Goal: Transaction & Acquisition: Book appointment/travel/reservation

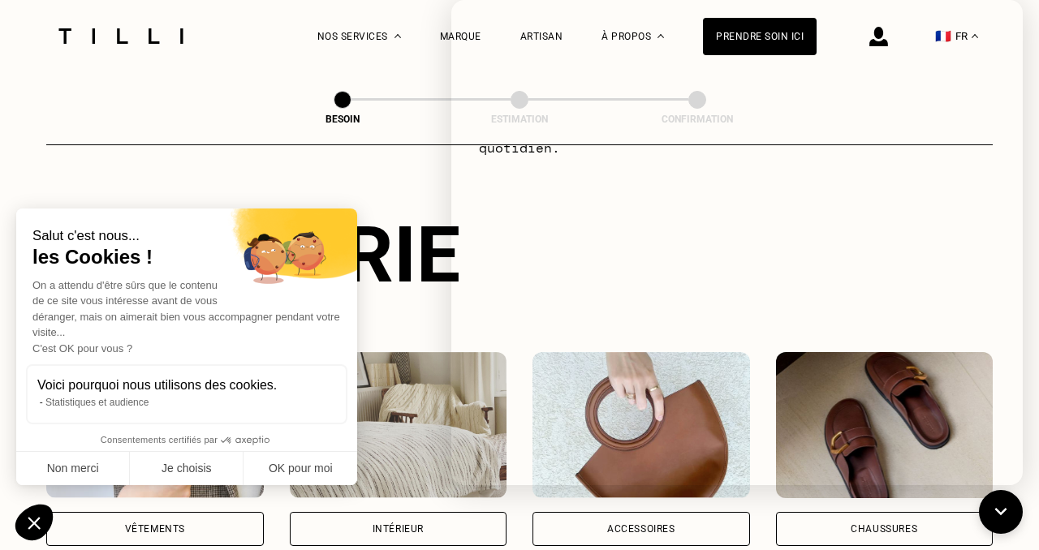
scroll to position [133, 0]
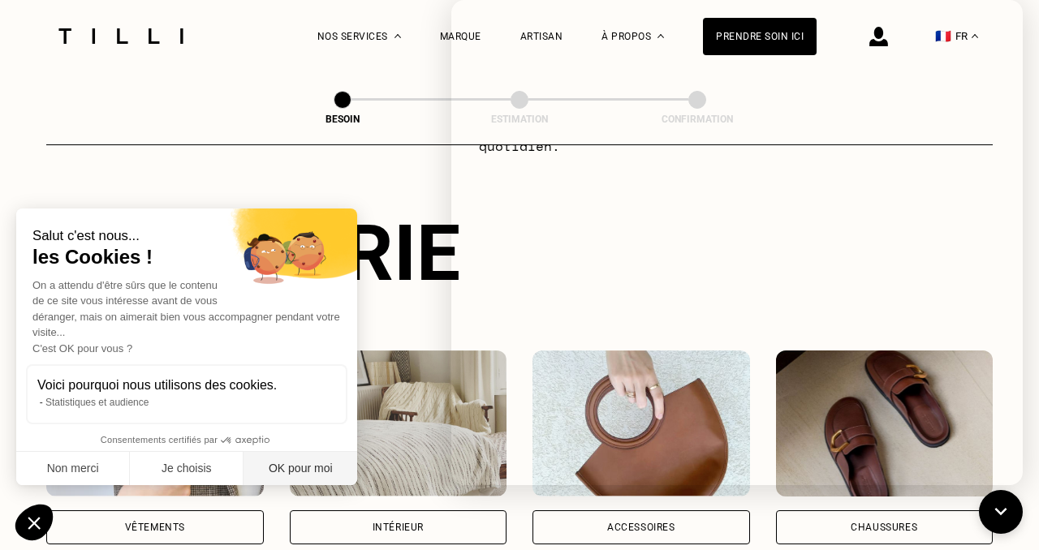
click at [271, 463] on button "OK pour moi" at bounding box center [300, 469] width 114 height 34
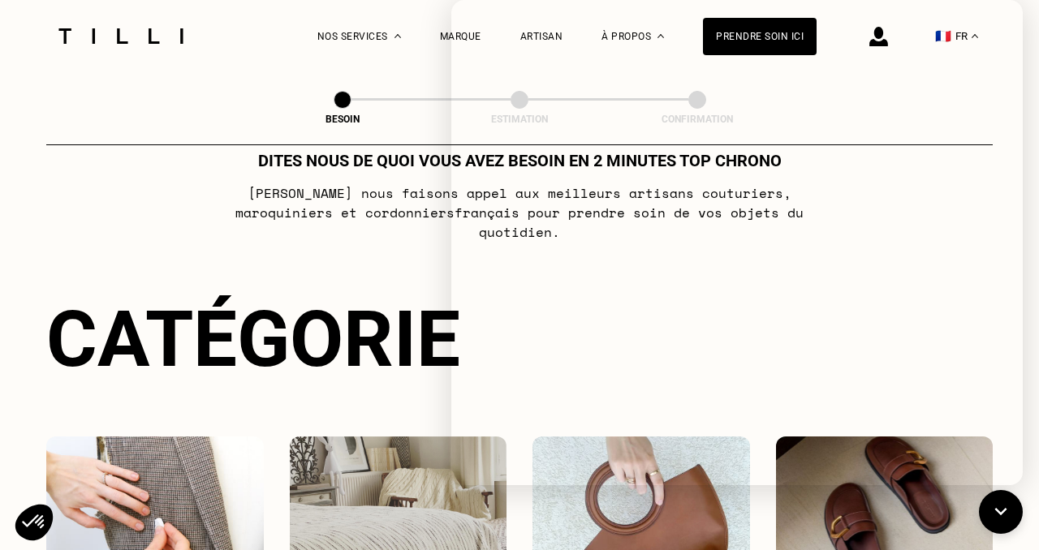
scroll to position [0, 0]
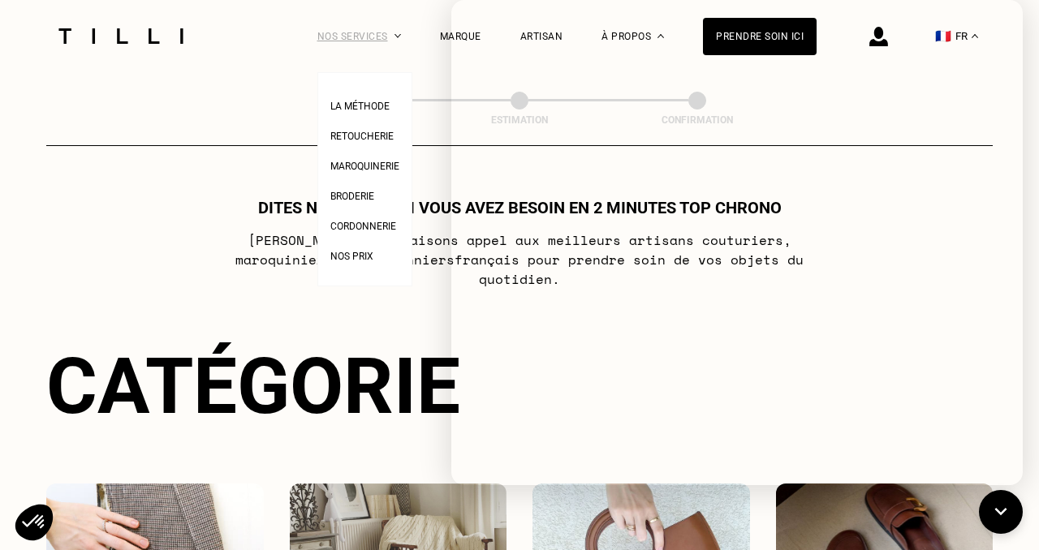
click at [322, 49] on div "Nos services" at bounding box center [359, 36] width 84 height 72
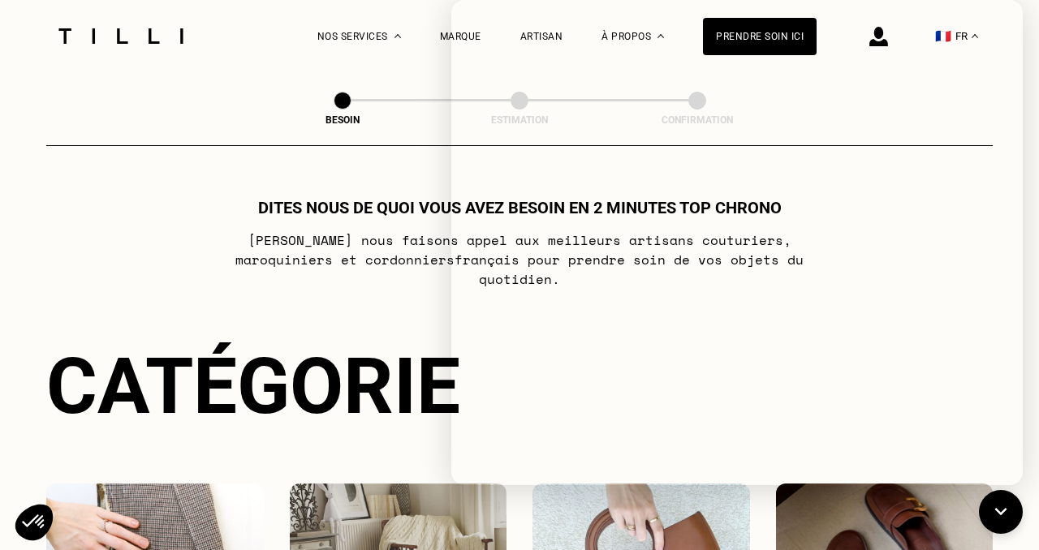
click at [108, 31] on img at bounding box center [121, 35] width 136 height 15
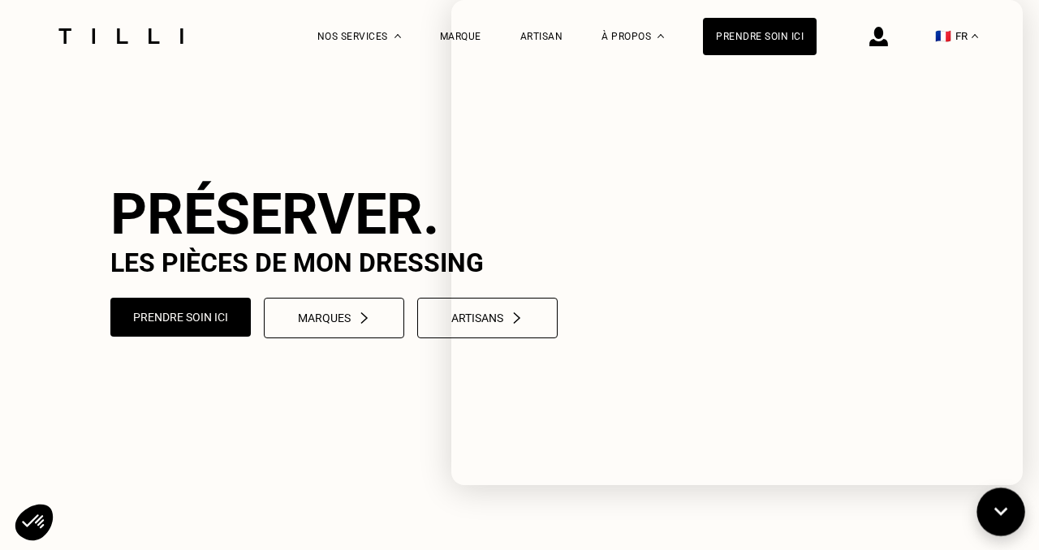
click at [1001, 506] on icon at bounding box center [1000, 512] width 27 height 43
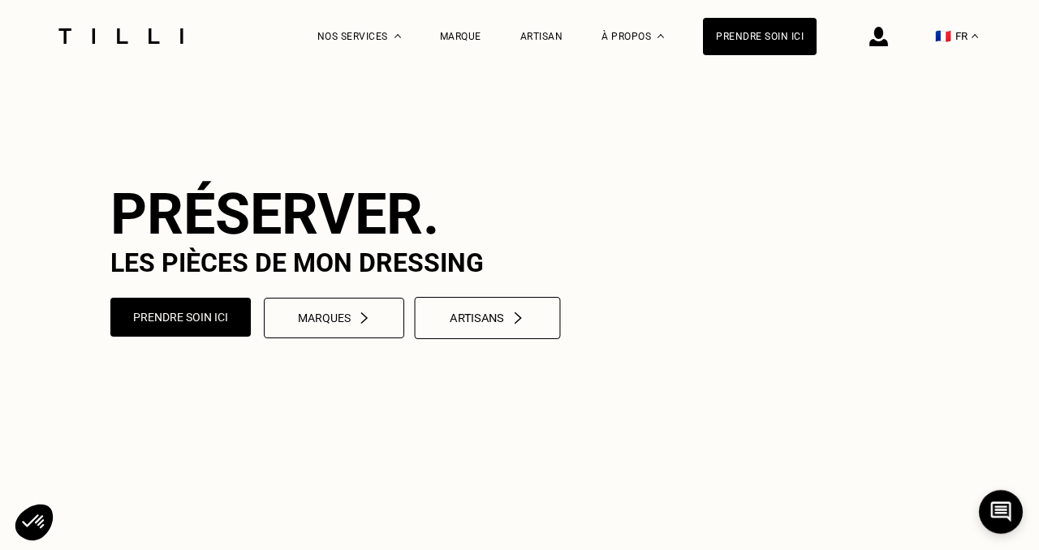
click at [495, 325] on div "Artisans" at bounding box center [487, 319] width 75 height 14
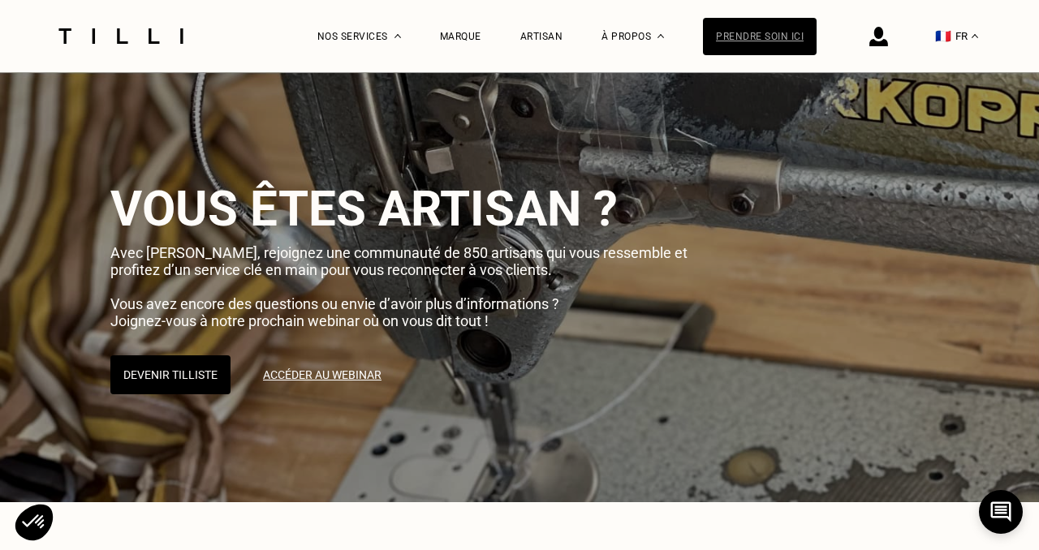
click at [727, 42] on div "Prendre soin ici" at bounding box center [760, 36] width 114 height 37
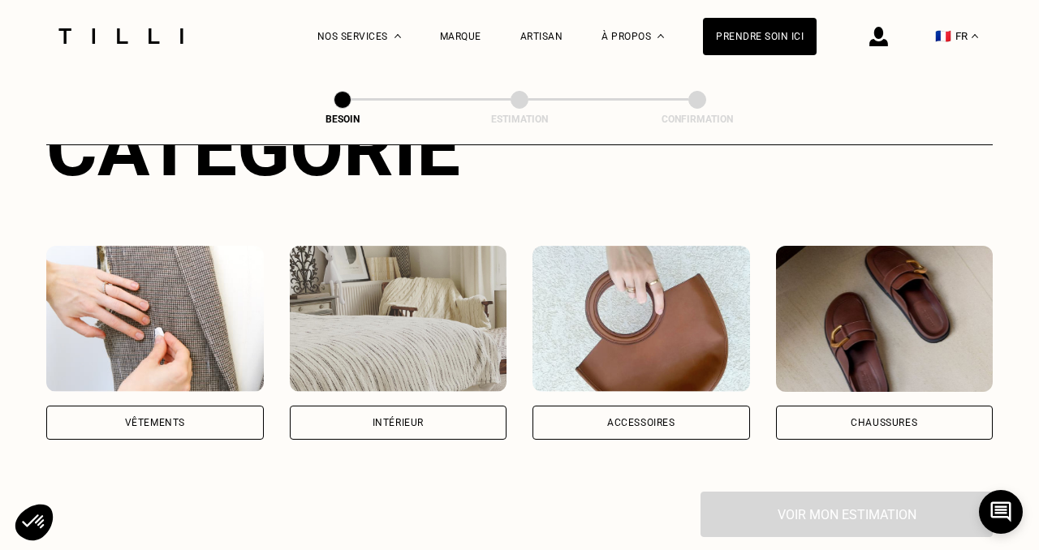
scroll to position [245, 0]
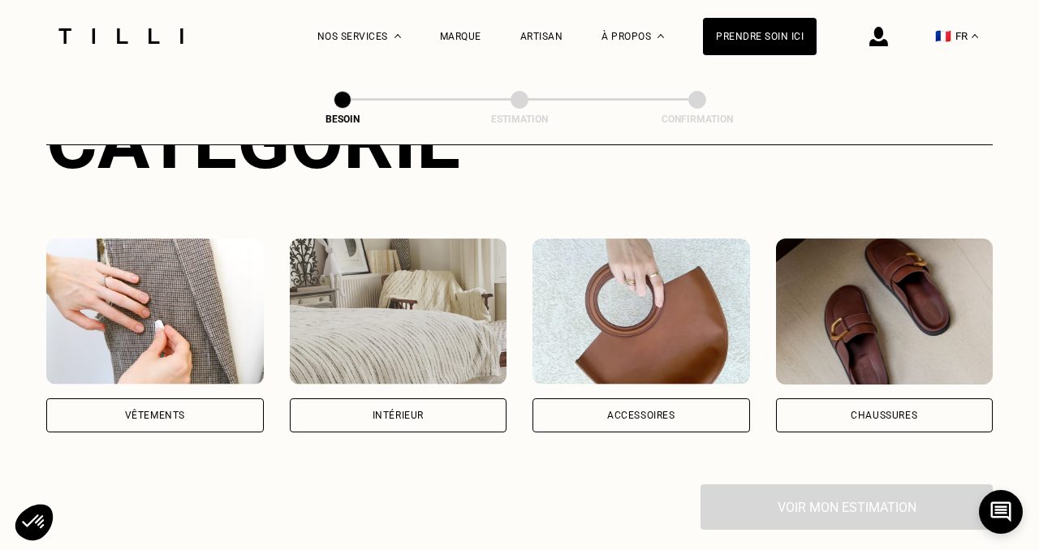
click at [490, 398] on div "Intérieur" at bounding box center [398, 415] width 217 height 34
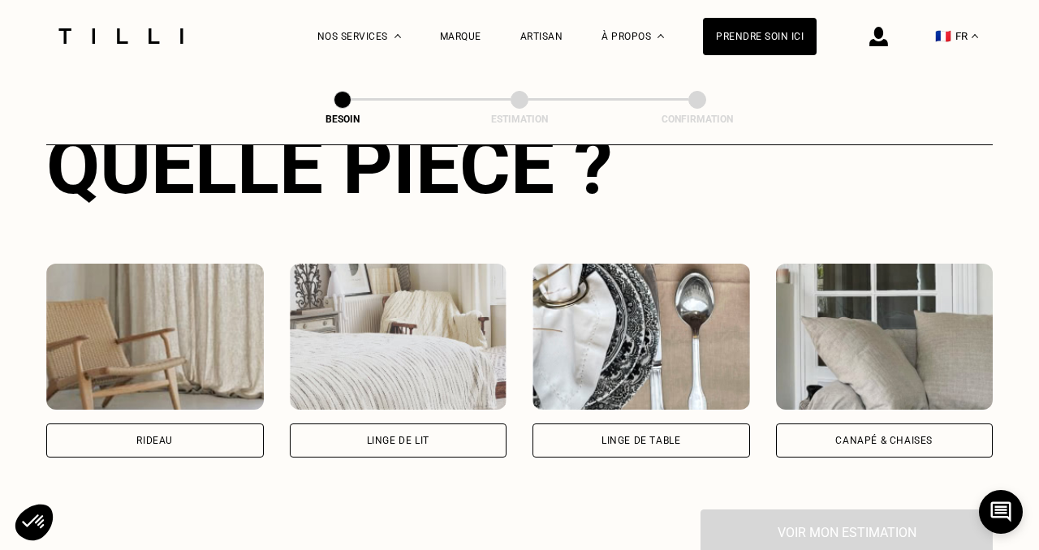
scroll to position [691, 0]
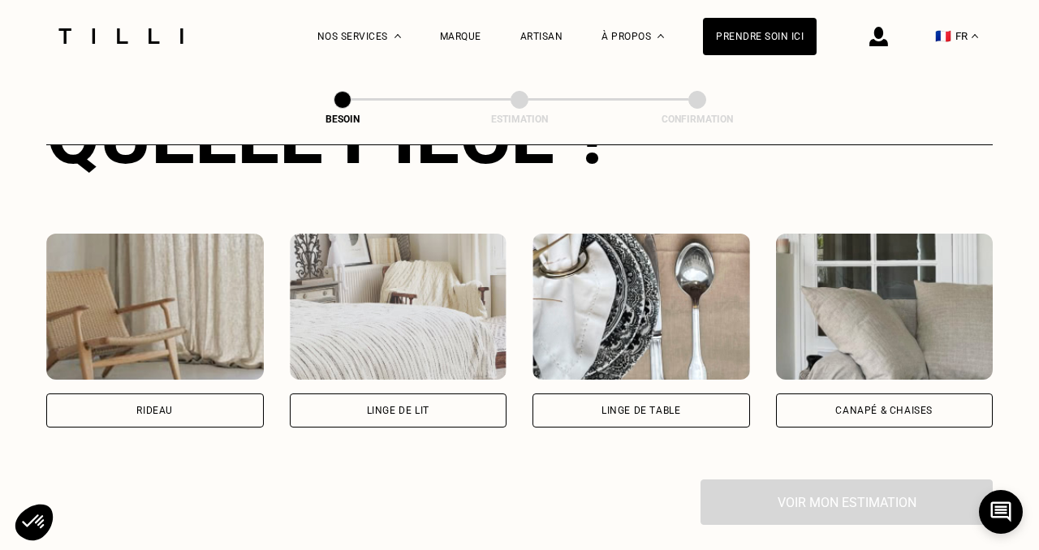
click at [161, 394] on div "Rideau" at bounding box center [154, 411] width 217 height 34
select select "FR"
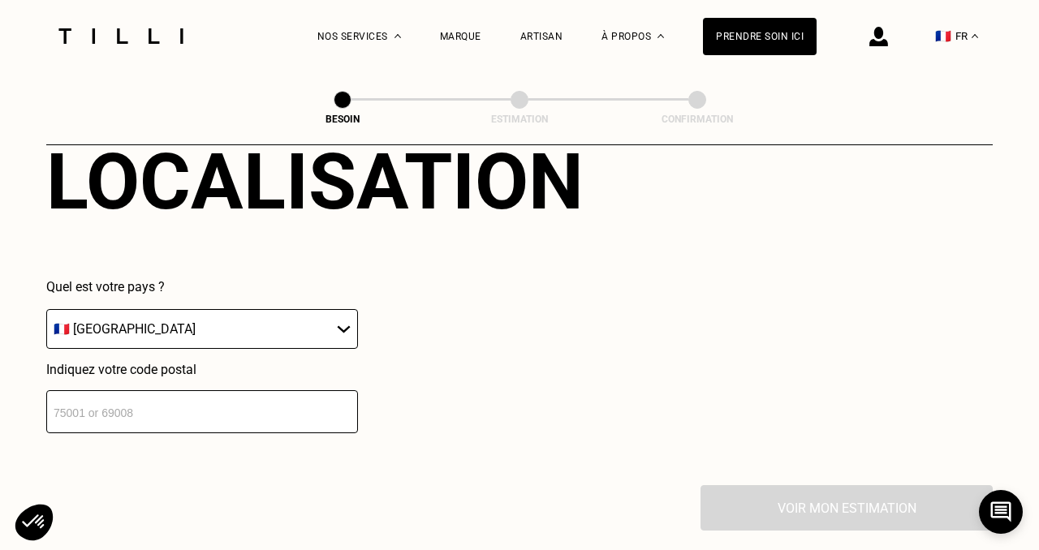
scroll to position [1088, 0]
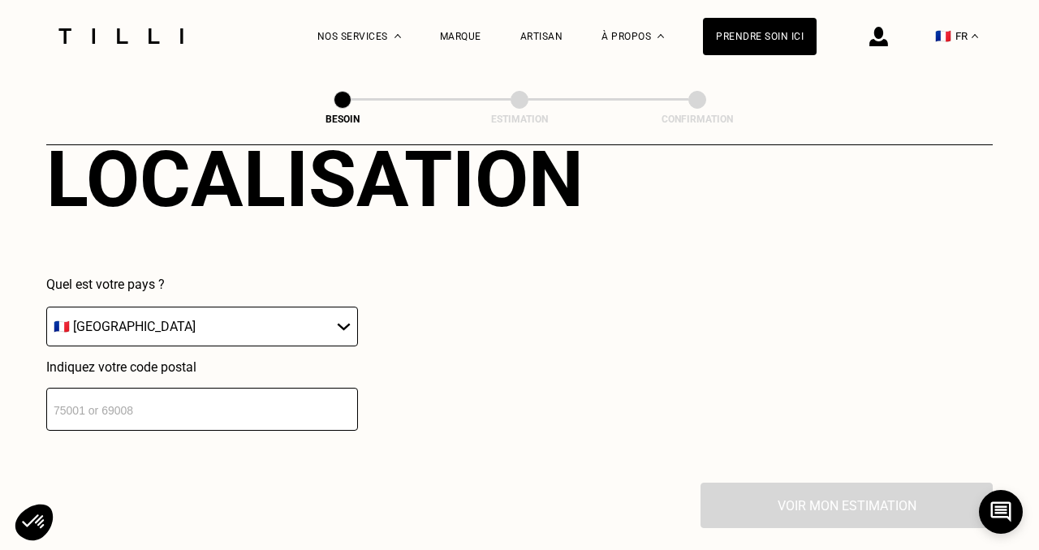
click at [211, 388] on input "number" at bounding box center [202, 409] width 312 height 43
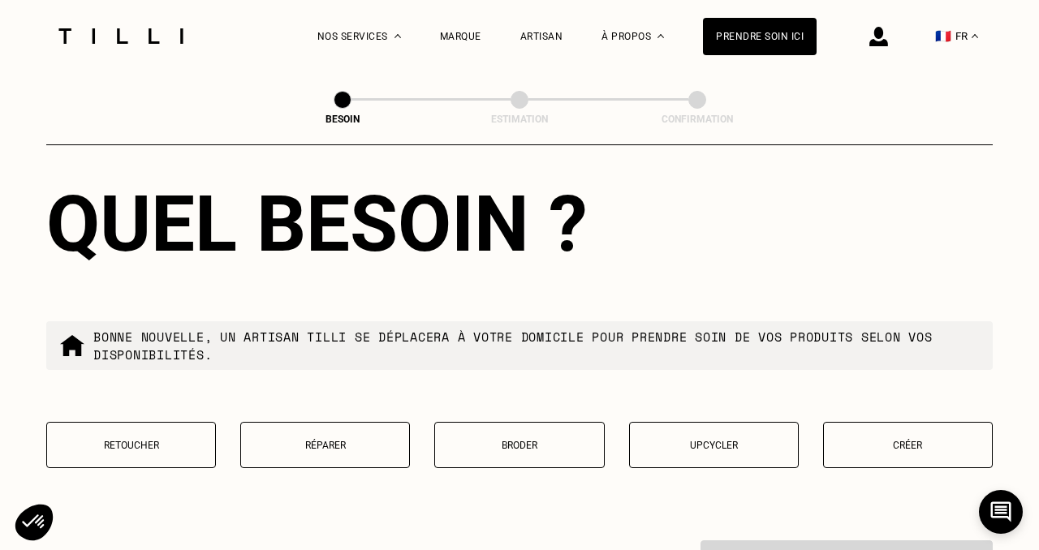
scroll to position [1471, 0]
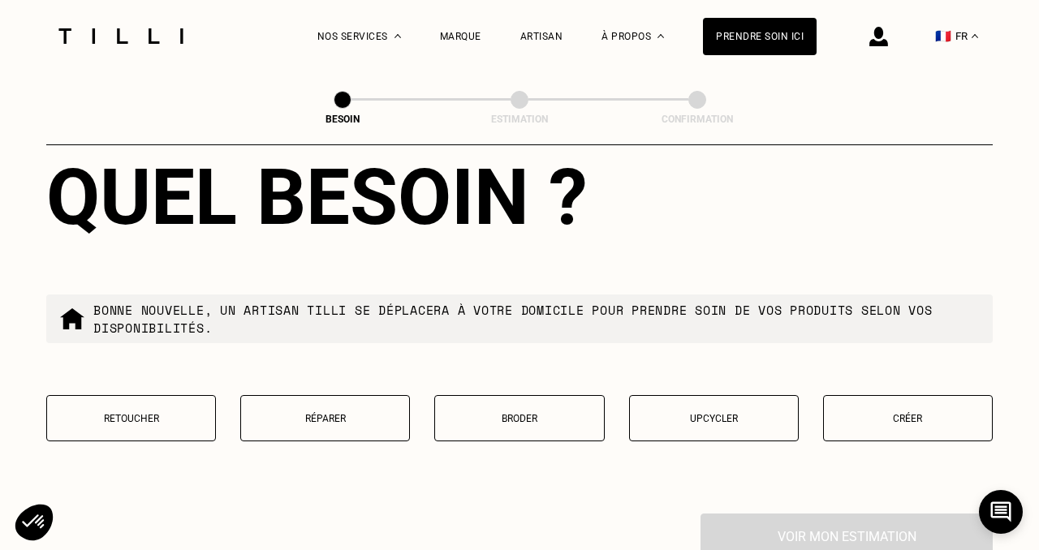
type input "92200"
click at [153, 413] on p "Retoucher" at bounding box center [131, 418] width 152 height 11
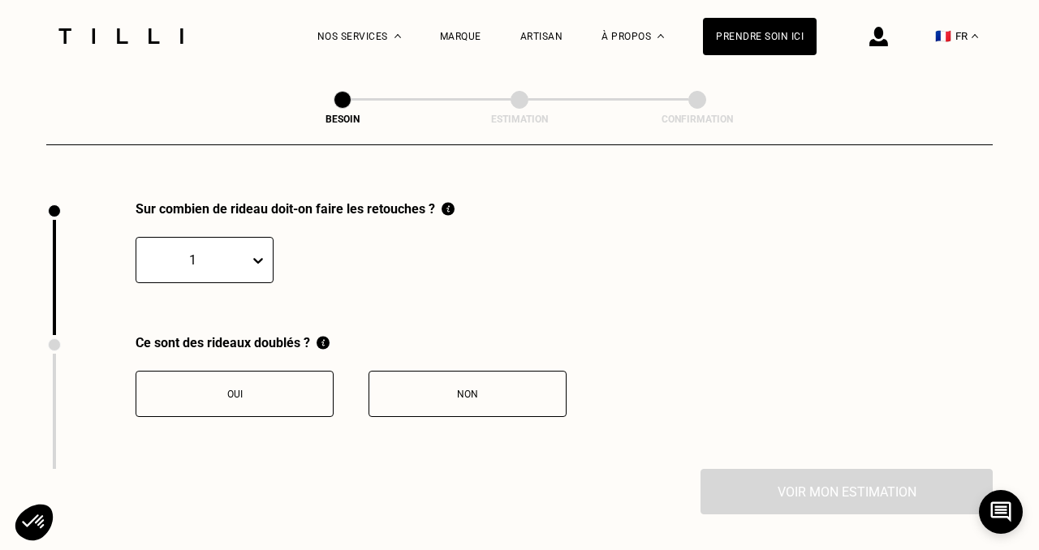
scroll to position [1785, 0]
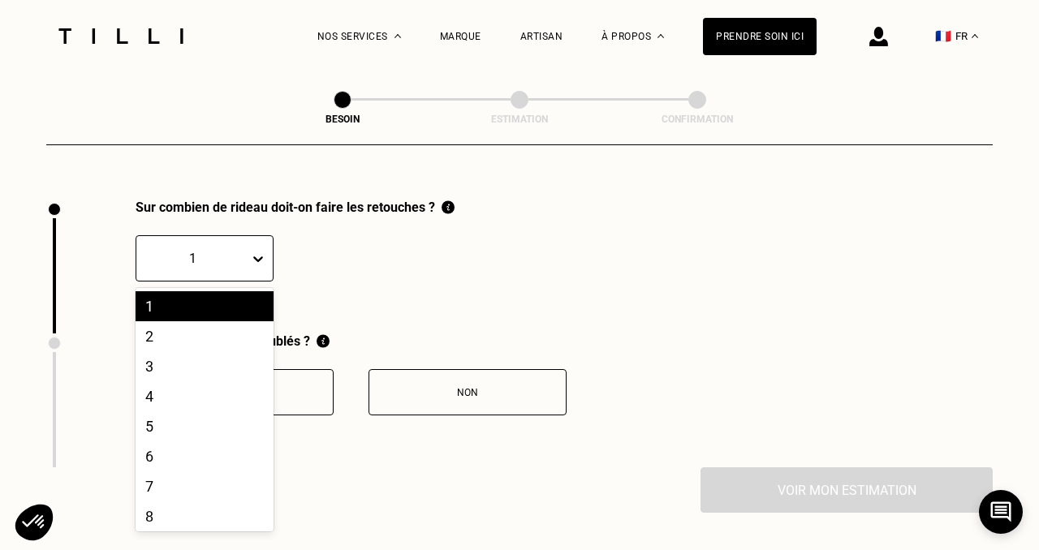
click at [255, 255] on div at bounding box center [261, 258] width 23 height 29
drag, startPoint x: 239, startPoint y: 302, endPoint x: 239, endPoint y: 314, distance: 12.2
click at [239, 314] on div "1 2 3 4 5 6 7 8 9 10 11 12 13 14 15 16 17 18 19 20" at bounding box center [205, 409] width 138 height 243
click at [239, 321] on div "2" at bounding box center [205, 336] width 138 height 30
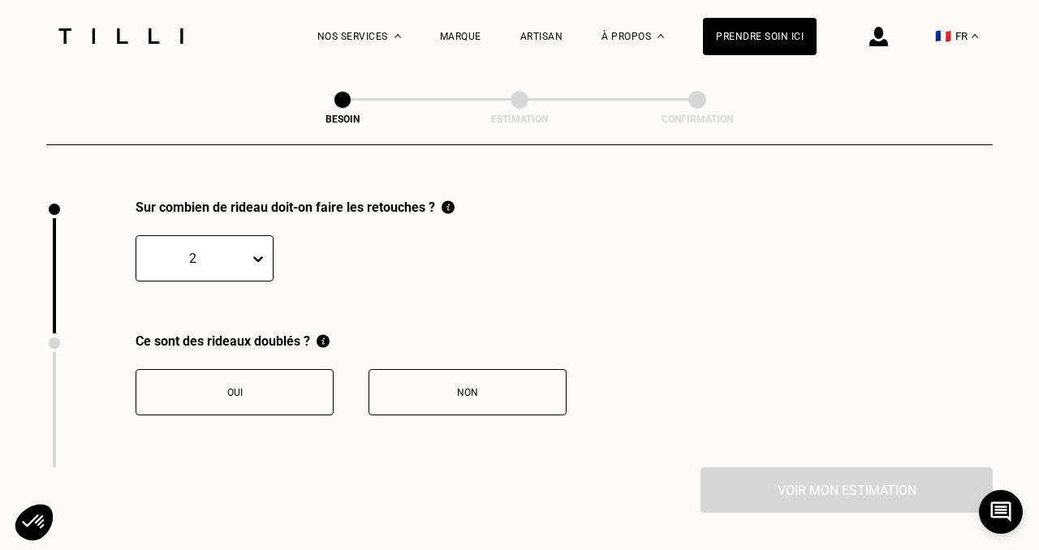
click at [306, 387] on div "Oui" at bounding box center [234, 392] width 180 height 11
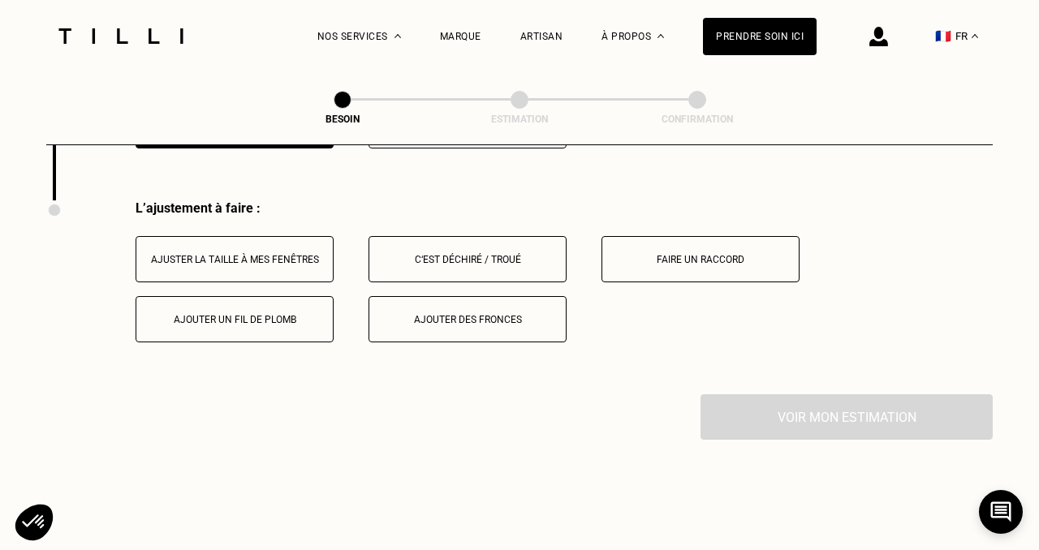
scroll to position [2053, 0]
click at [273, 253] on div "Ajuster la taille à mes fenêtres" at bounding box center [234, 258] width 180 height 11
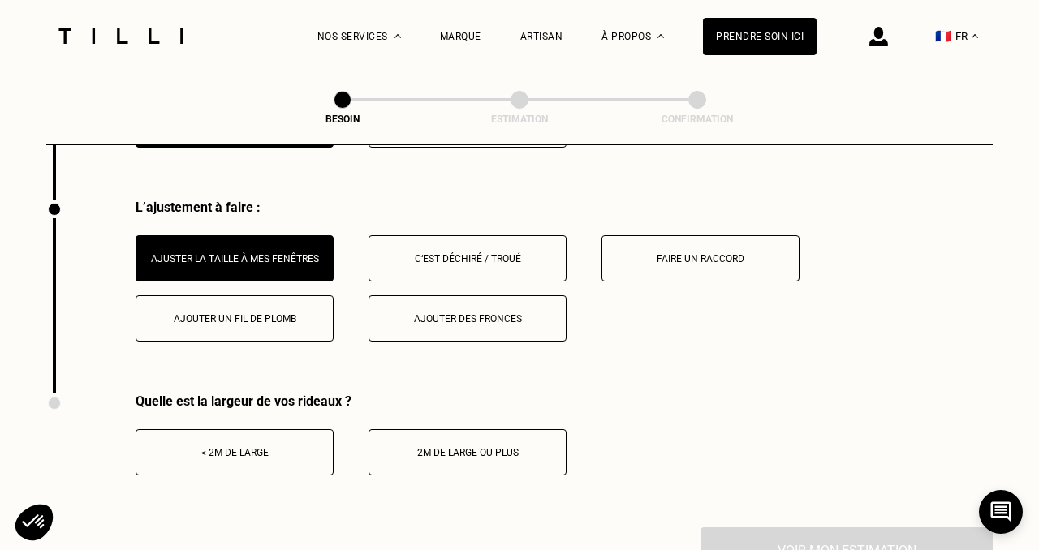
click at [483, 313] on div "Ajouter des fronces" at bounding box center [467, 318] width 180 height 11
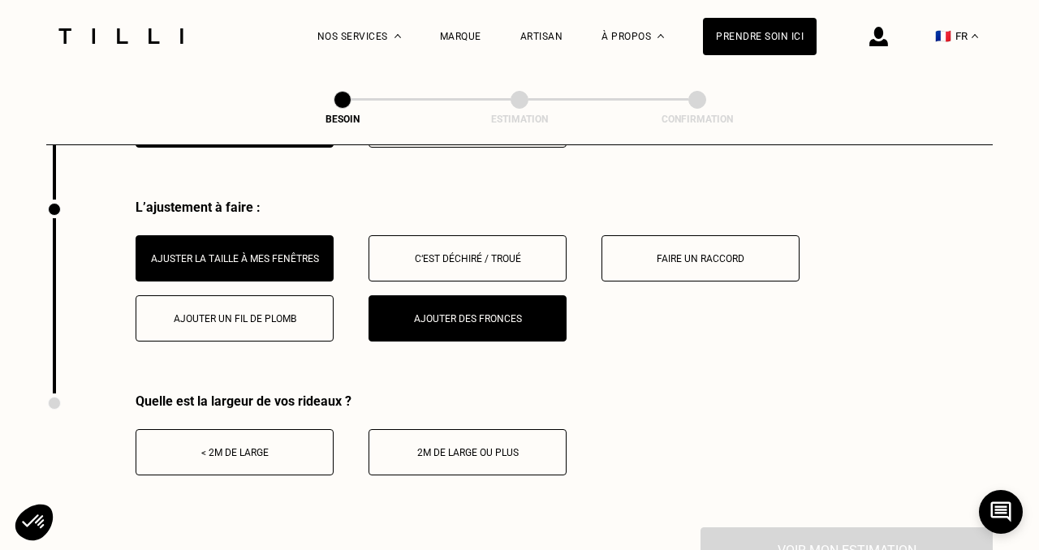
click at [419, 307] on button "Ajouter des fronces" at bounding box center [467, 318] width 198 height 46
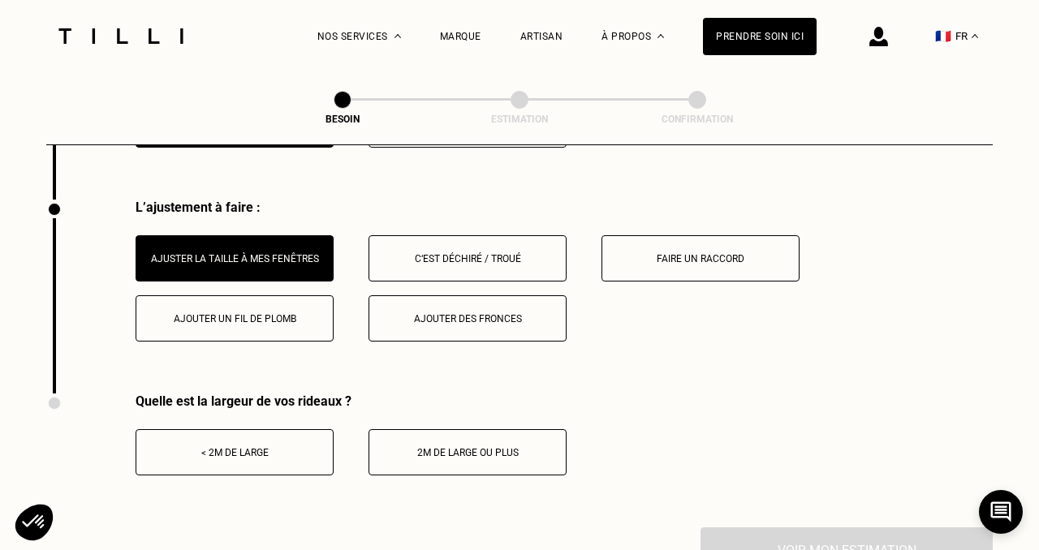
click at [248, 447] on div "< 2m de large" at bounding box center [234, 452] width 180 height 11
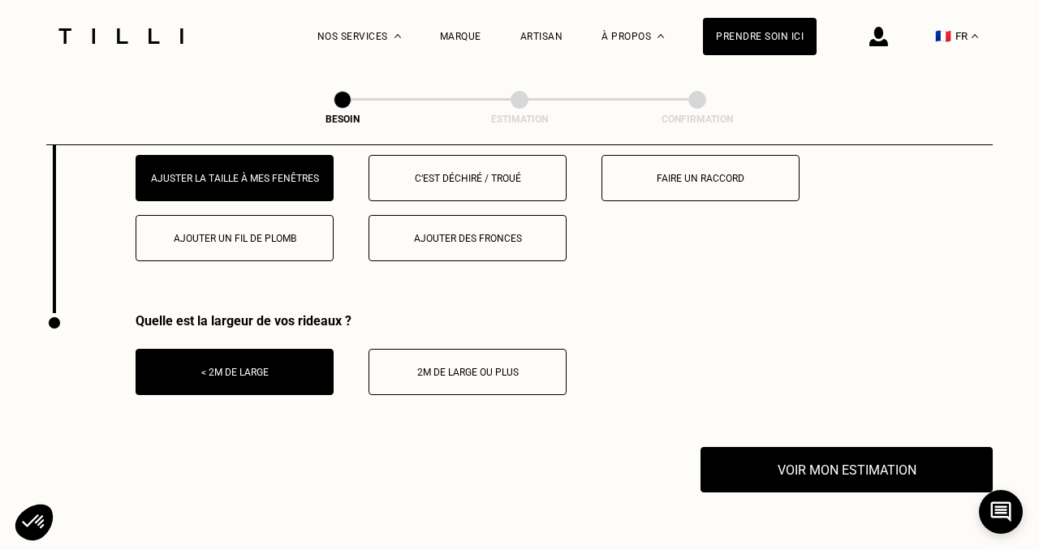
scroll to position [2153, 0]
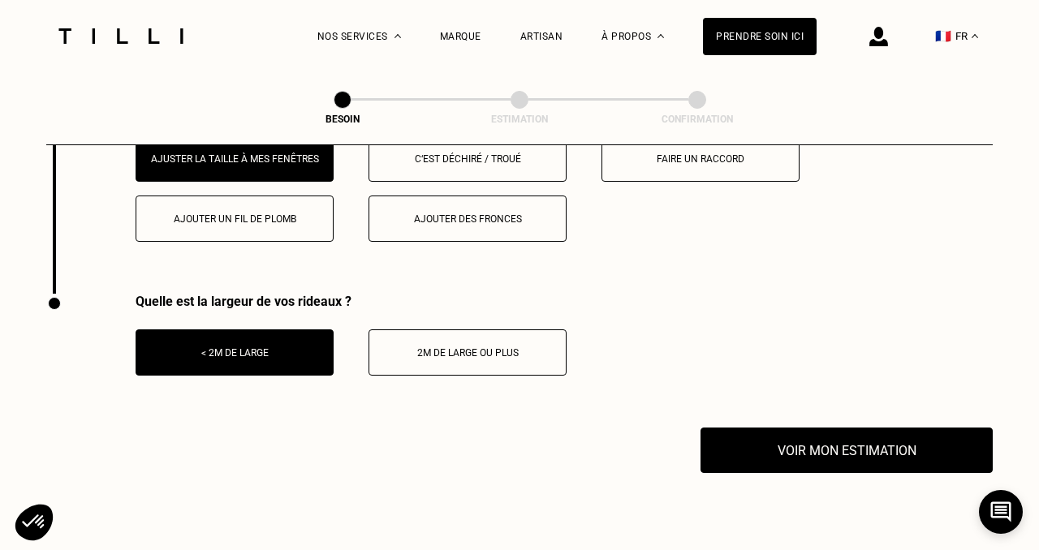
click at [522, 347] on div "2m de large ou plus" at bounding box center [467, 352] width 180 height 11
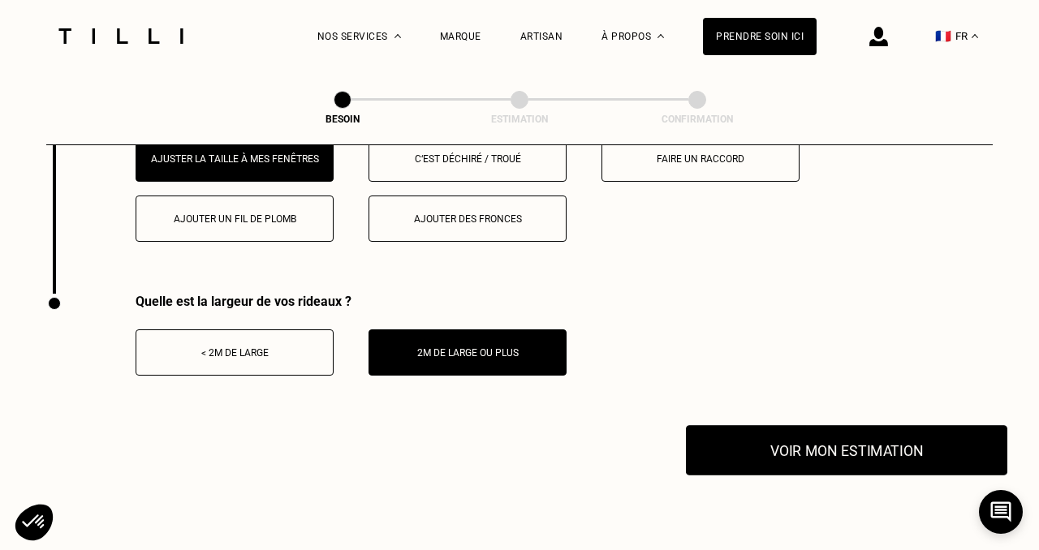
click at [789, 428] on button "Voir mon estimation" at bounding box center [846, 450] width 321 height 50
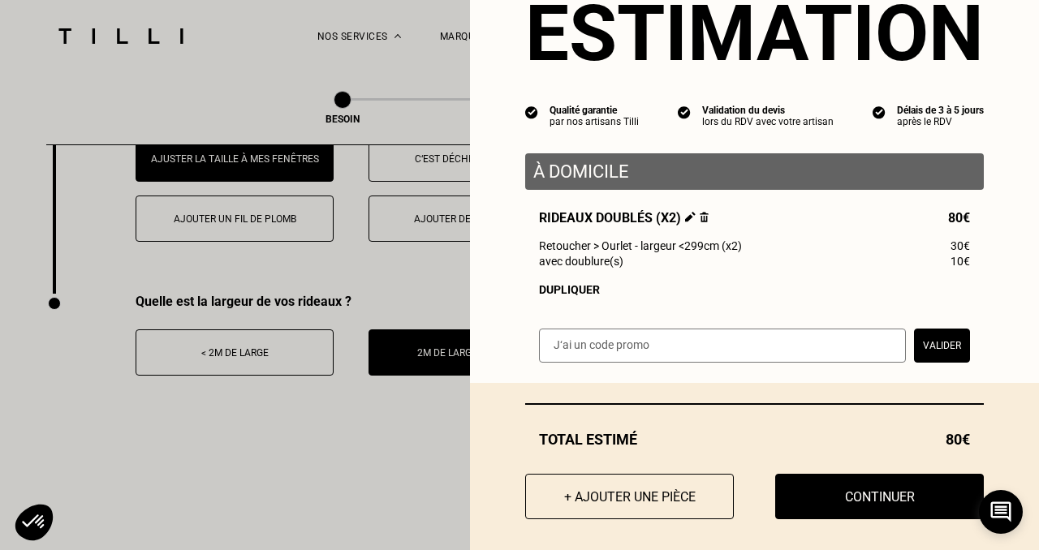
scroll to position [75, 0]
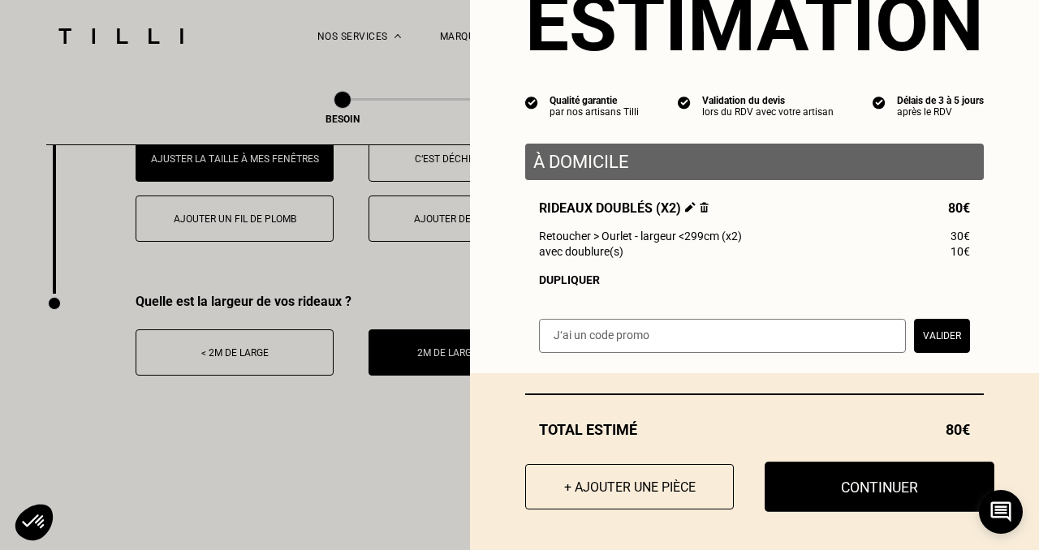
click at [836, 489] on button "Continuer" at bounding box center [879, 487] width 230 height 50
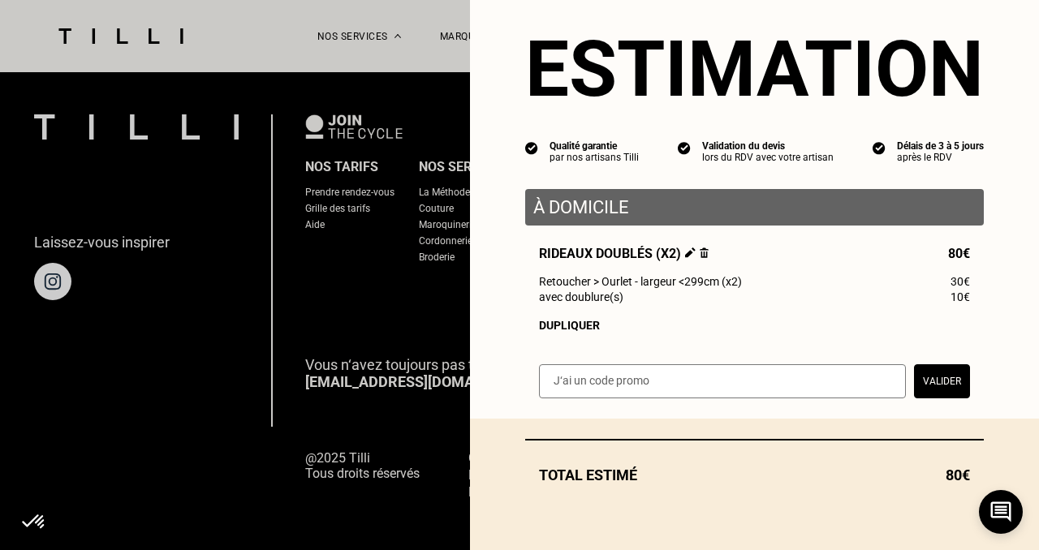
scroll to position [30, 0]
select select "FR"
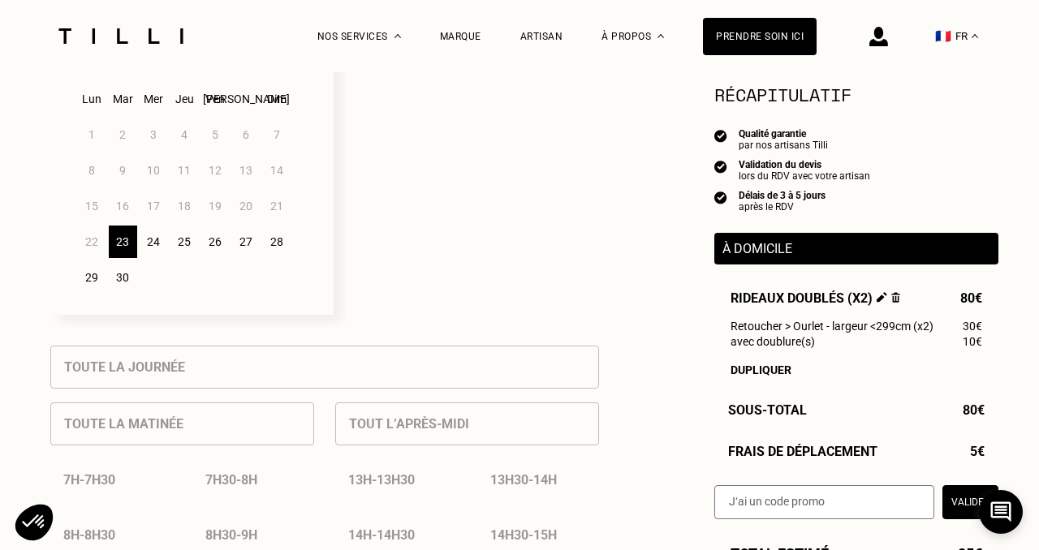
scroll to position [484, 0]
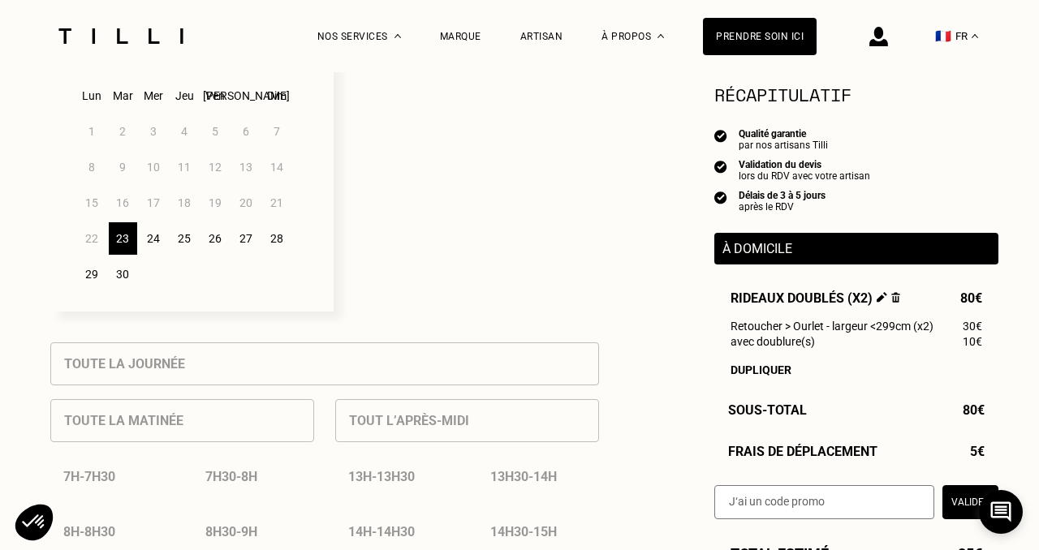
click at [154, 244] on div "24" at bounding box center [154, 238] width 28 height 32
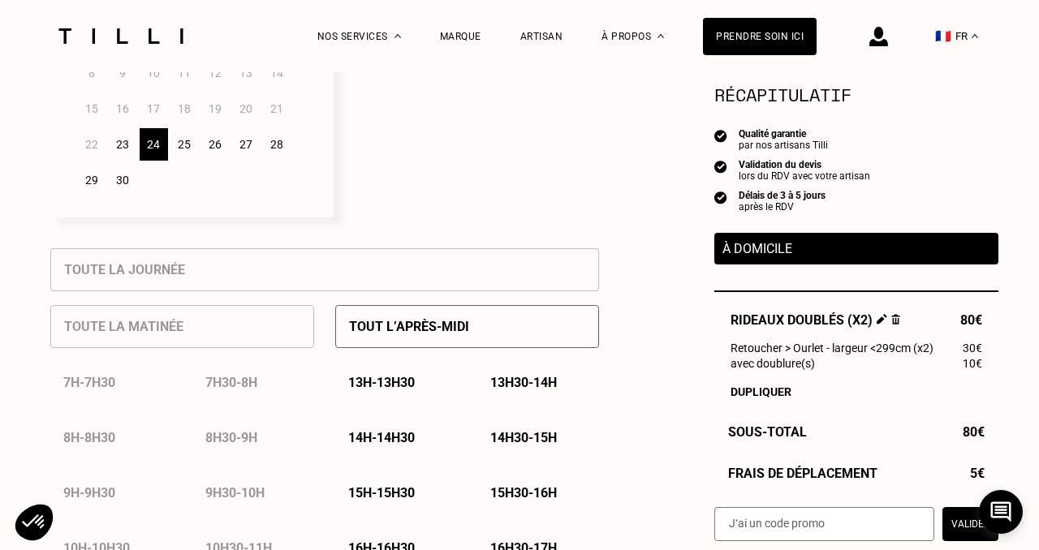
scroll to position [612, 0]
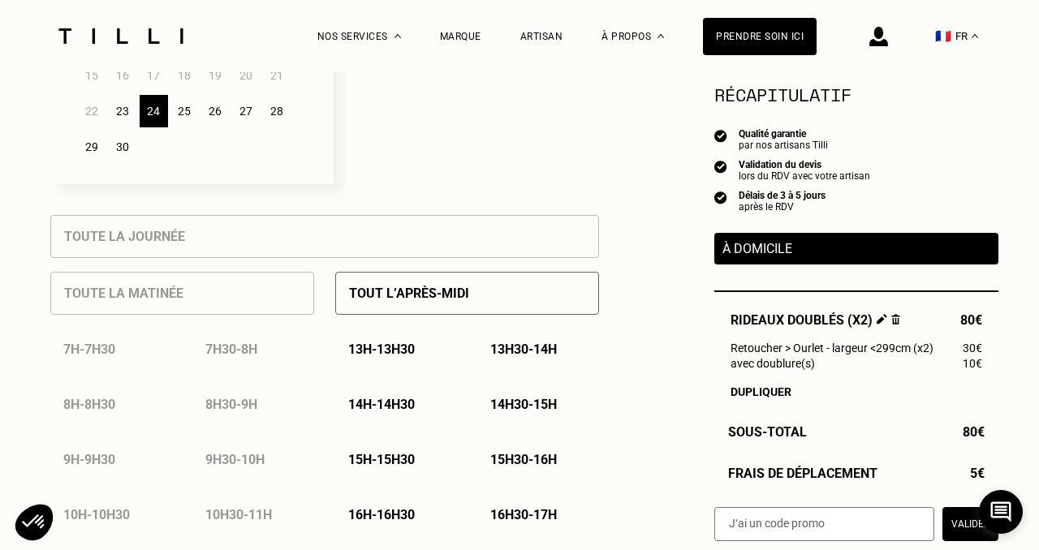
click at [411, 351] on p "13h - 13h30" at bounding box center [381, 349] width 67 height 15
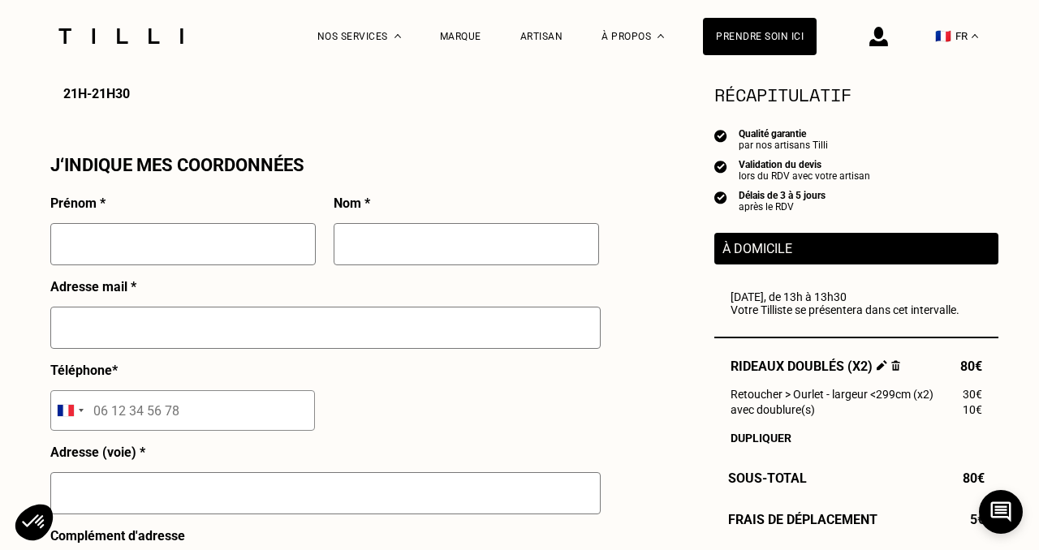
scroll to position [1419, 0]
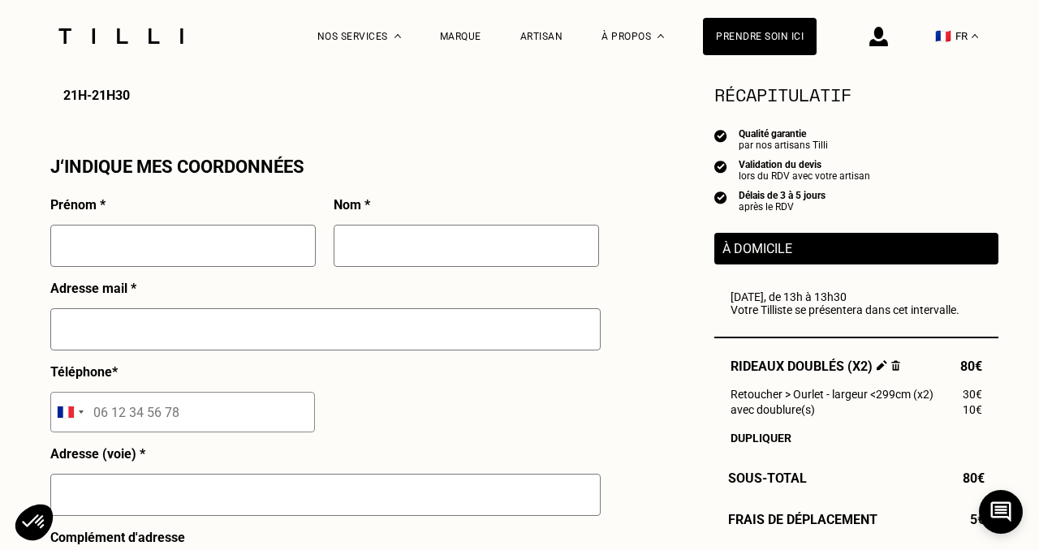
click at [191, 256] on input "text" at bounding box center [182, 246] width 265 height 42
type input "[PERSON_NAME]"
type input "LEMU"
type input "[PERSON_NAME][EMAIL_ADDRESS][DOMAIN_NAME]"
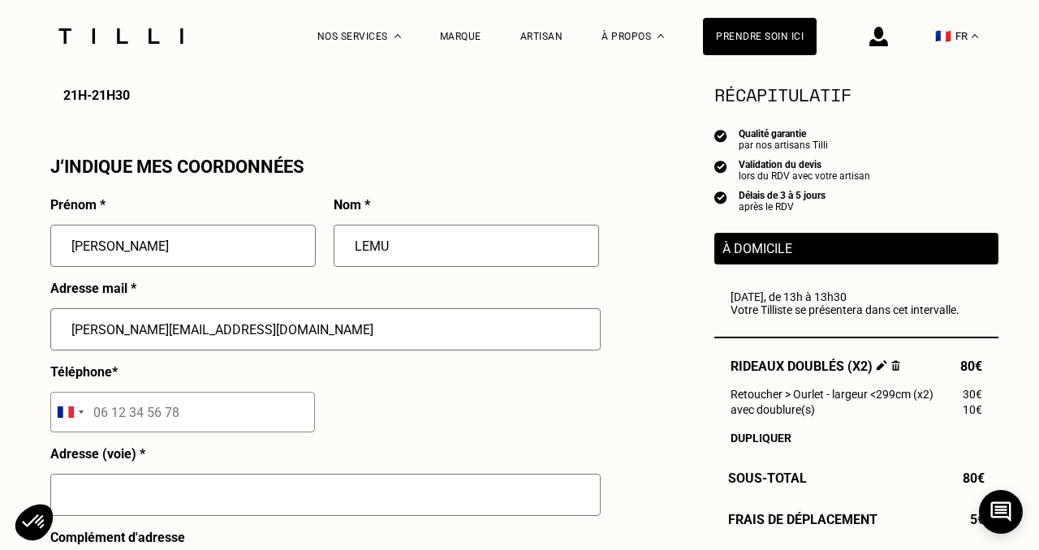
type input "07 81 86 05 47"
type input "[STREET_ADDRESS]"
type input "[GEOGRAPHIC_DATA]"
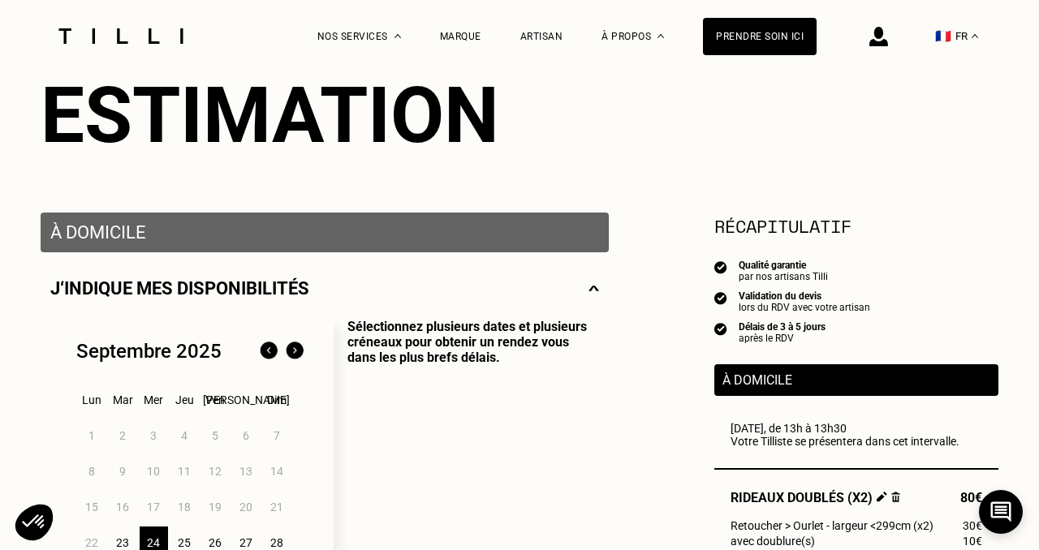
scroll to position [0, 0]
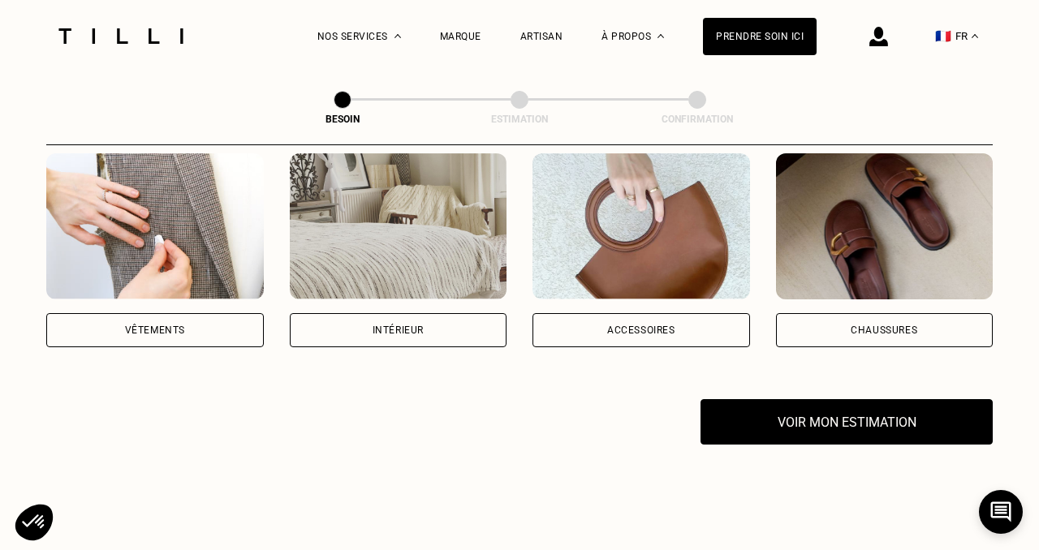
scroll to position [328, 0]
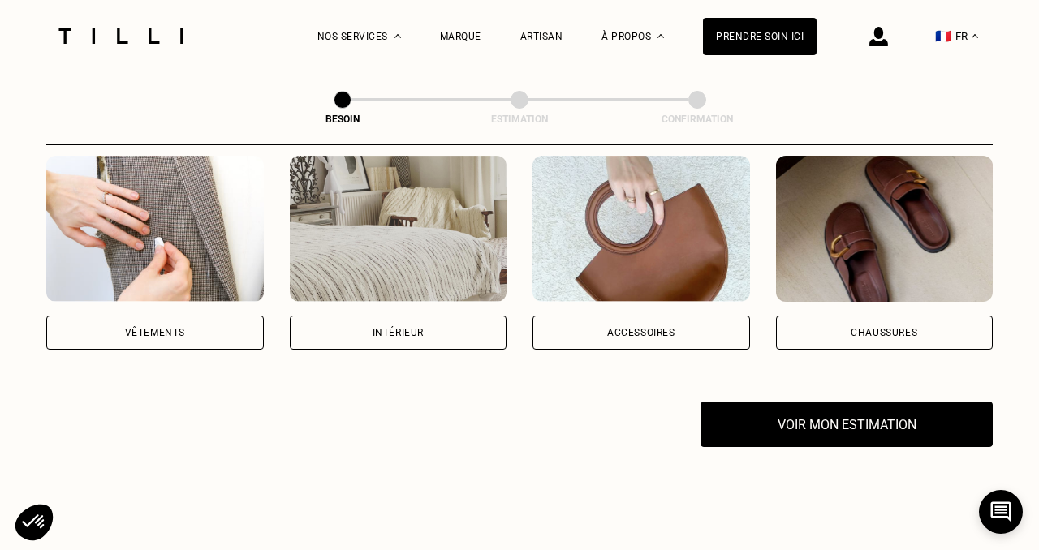
click at [423, 320] on div "Intérieur" at bounding box center [398, 333] width 217 height 34
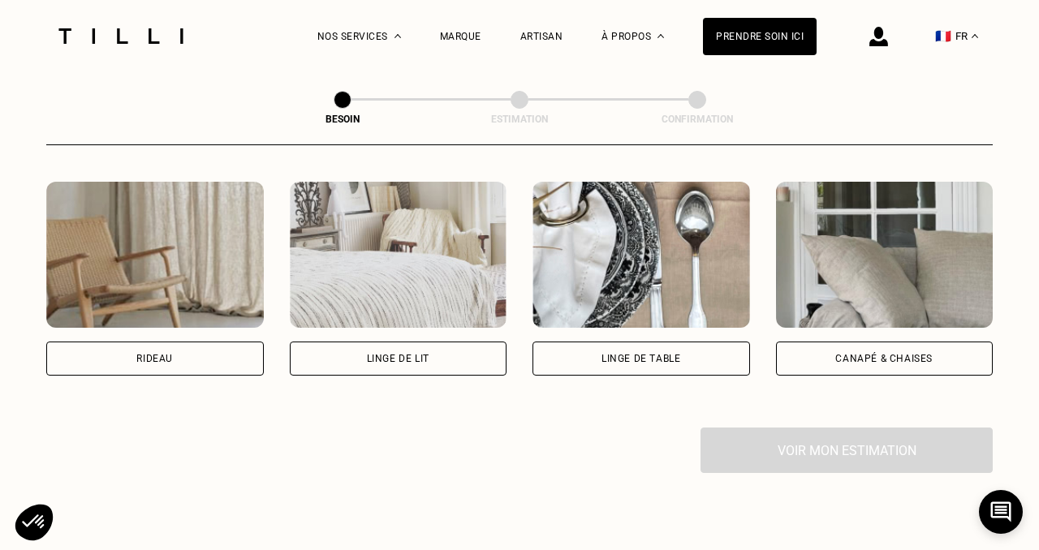
scroll to position [776, 0]
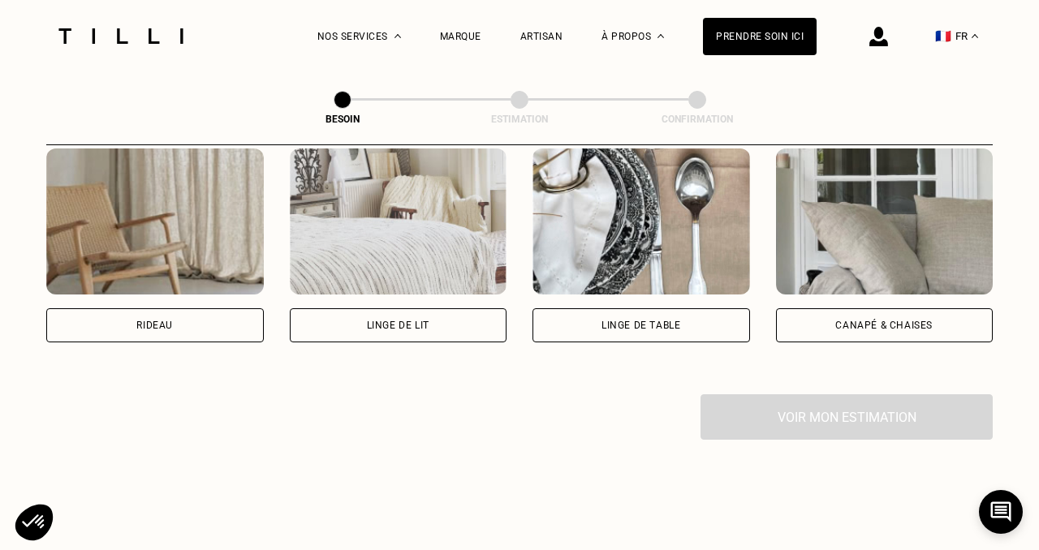
click at [204, 308] on div "Rideau" at bounding box center [154, 325] width 217 height 34
select select "FR"
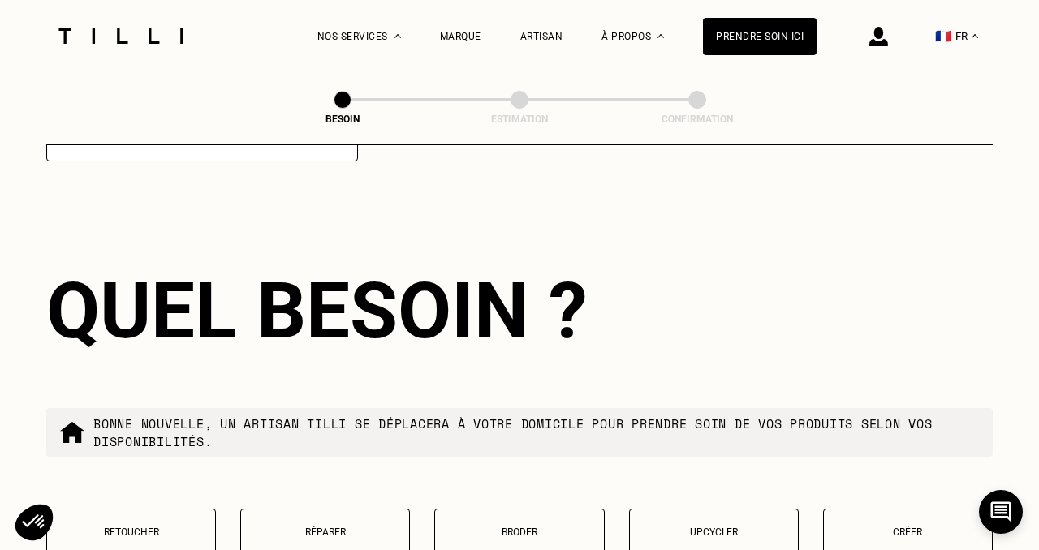
scroll to position [1499, 0]
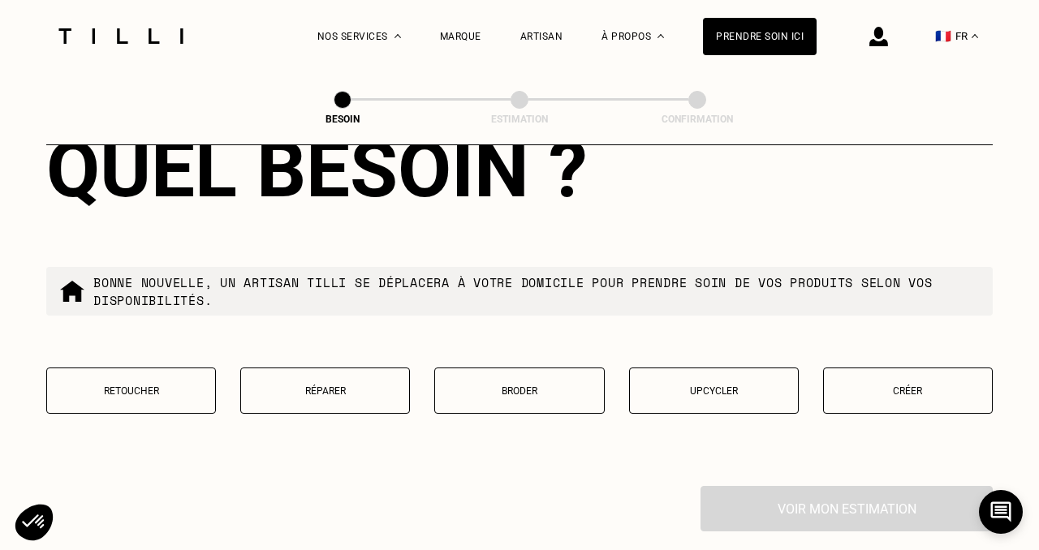
click at [173, 385] on p "Retoucher" at bounding box center [131, 390] width 152 height 11
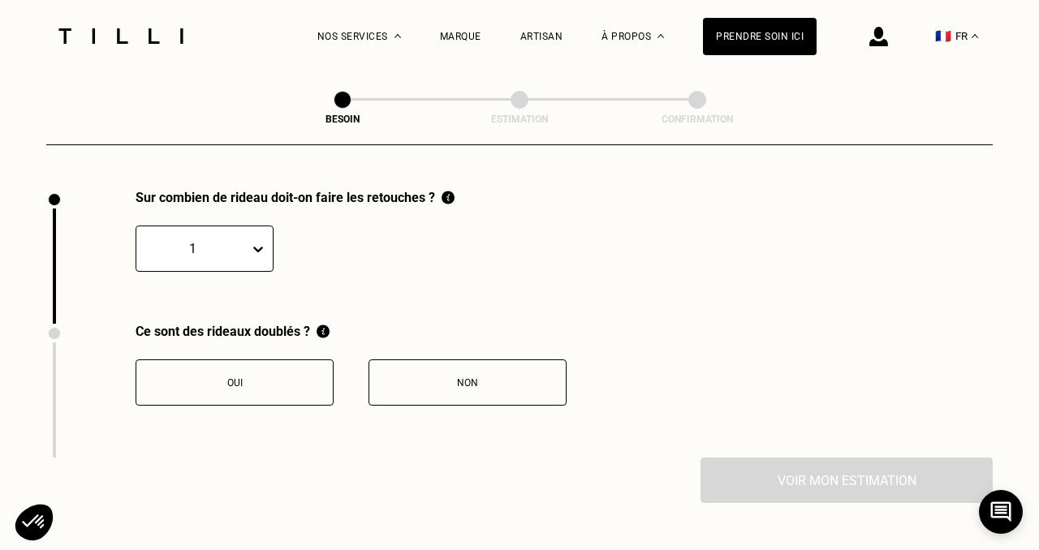
scroll to position [1809, 0]
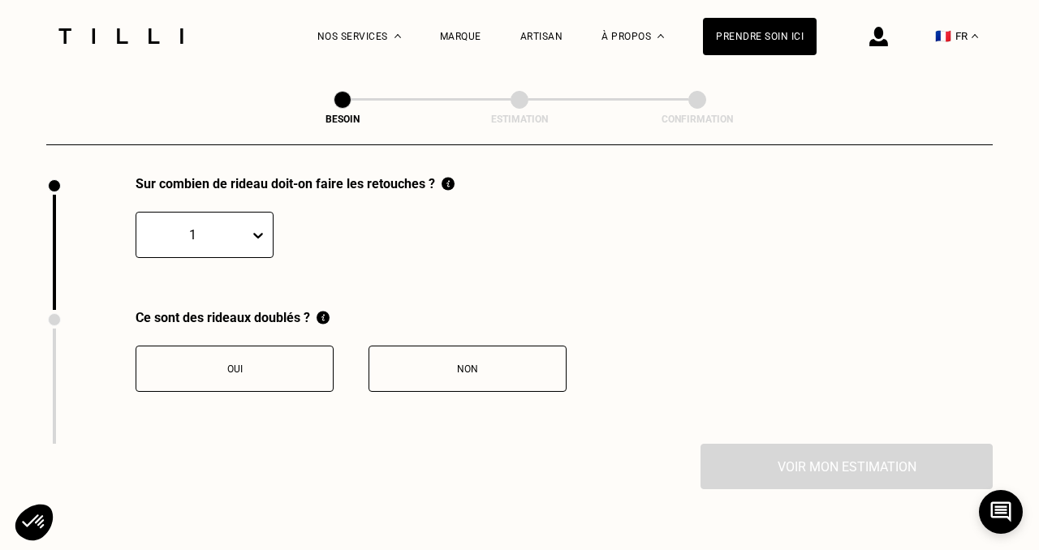
click at [255, 228] on div at bounding box center [261, 235] width 23 height 29
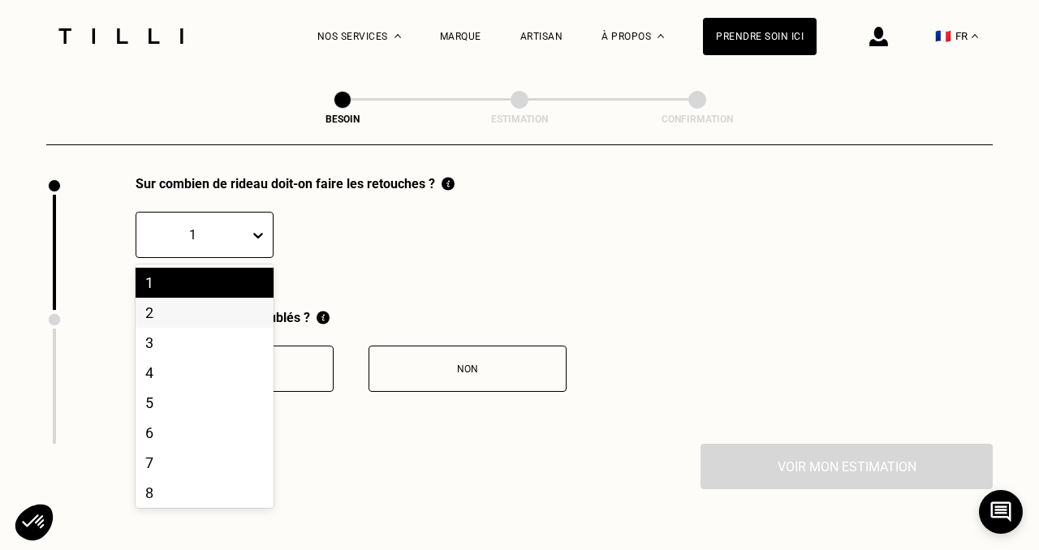
click at [226, 300] on div "2" at bounding box center [205, 313] width 138 height 30
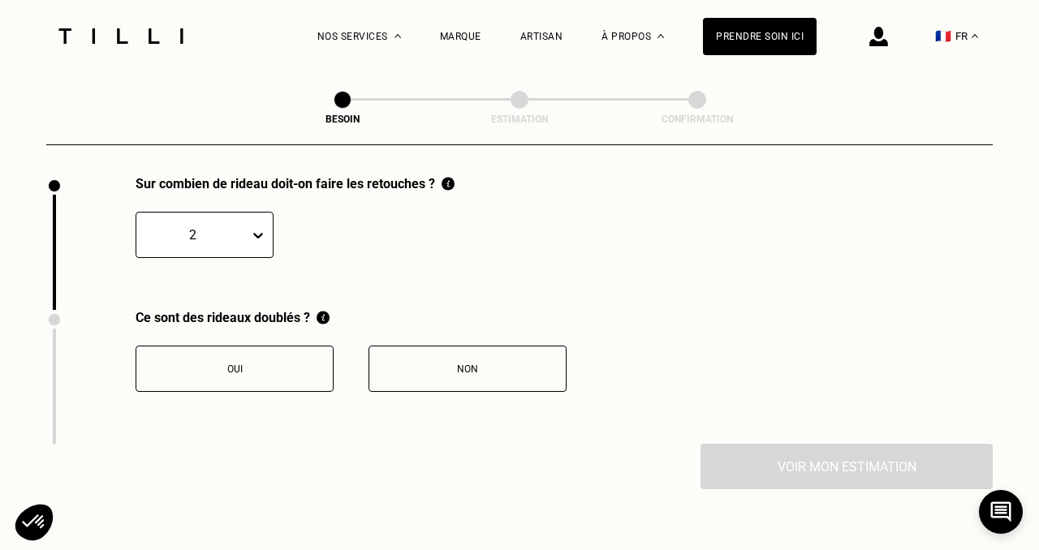
click at [413, 346] on button "Non" at bounding box center [467, 369] width 198 height 46
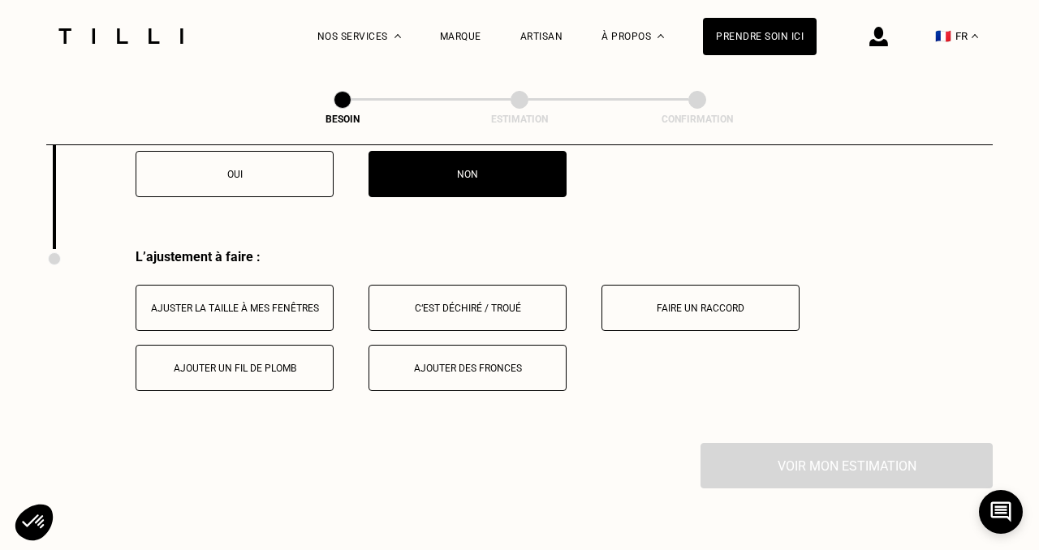
scroll to position [1994, 0]
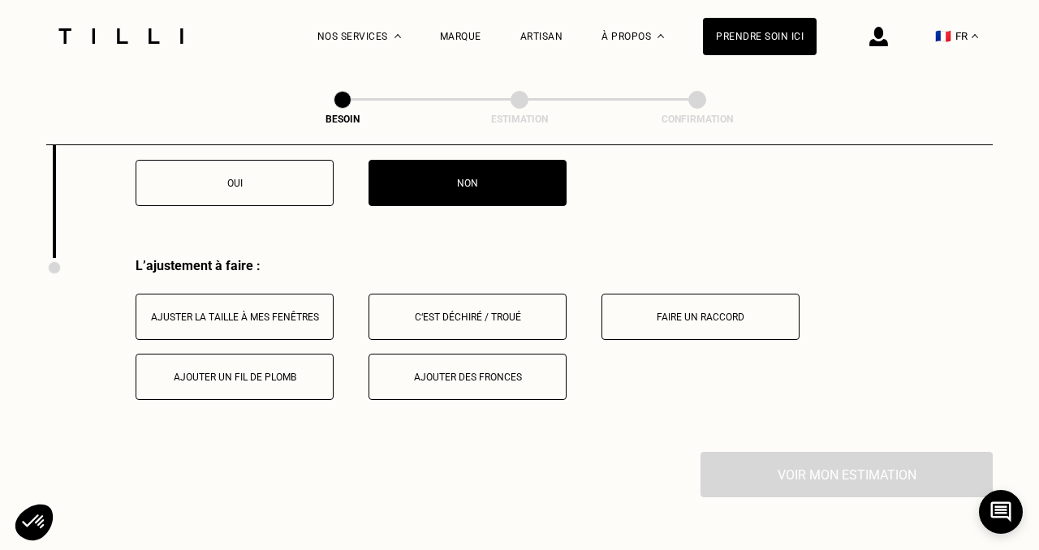
click at [266, 171] on button "Oui" at bounding box center [235, 183] width 198 height 46
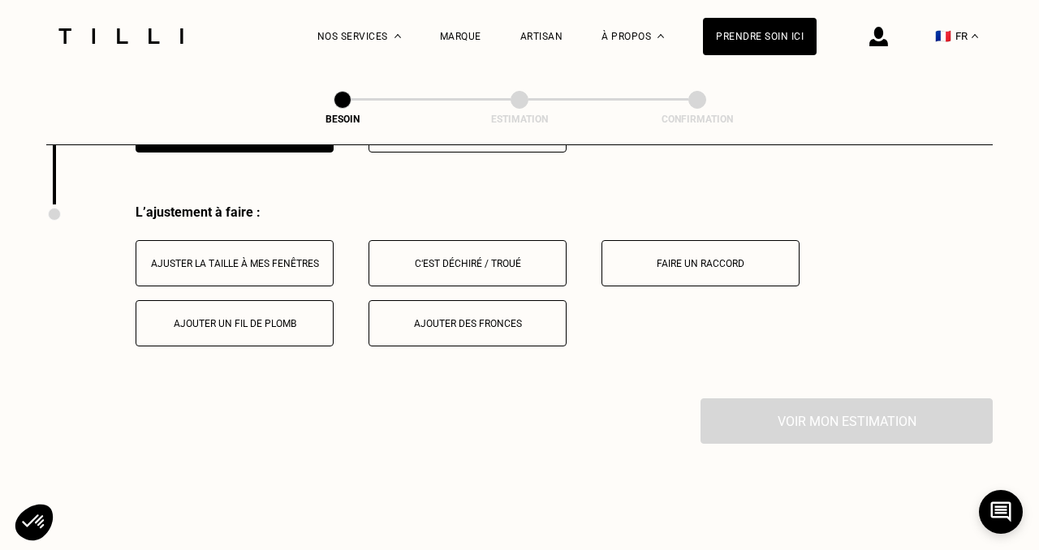
scroll to position [2053, 0]
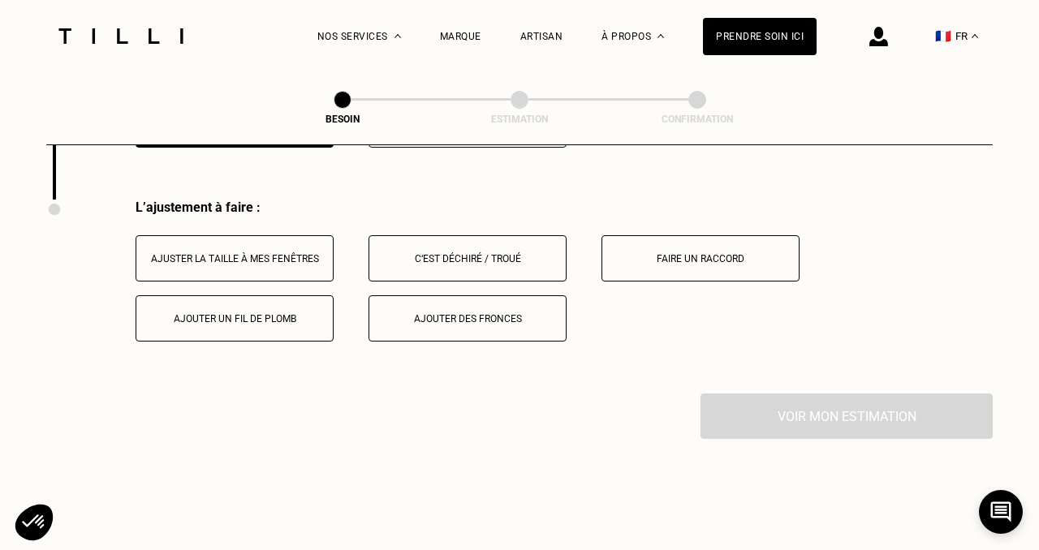
click at [256, 252] on button "Ajuster la taille à mes fenêtres" at bounding box center [235, 258] width 198 height 46
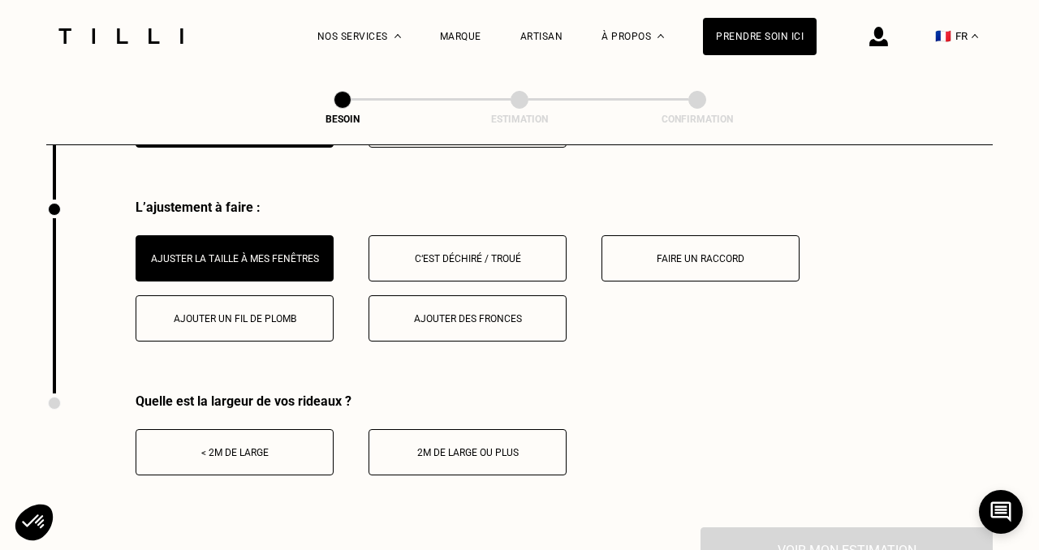
click at [463, 319] on button "Ajouter des fronces" at bounding box center [467, 318] width 198 height 46
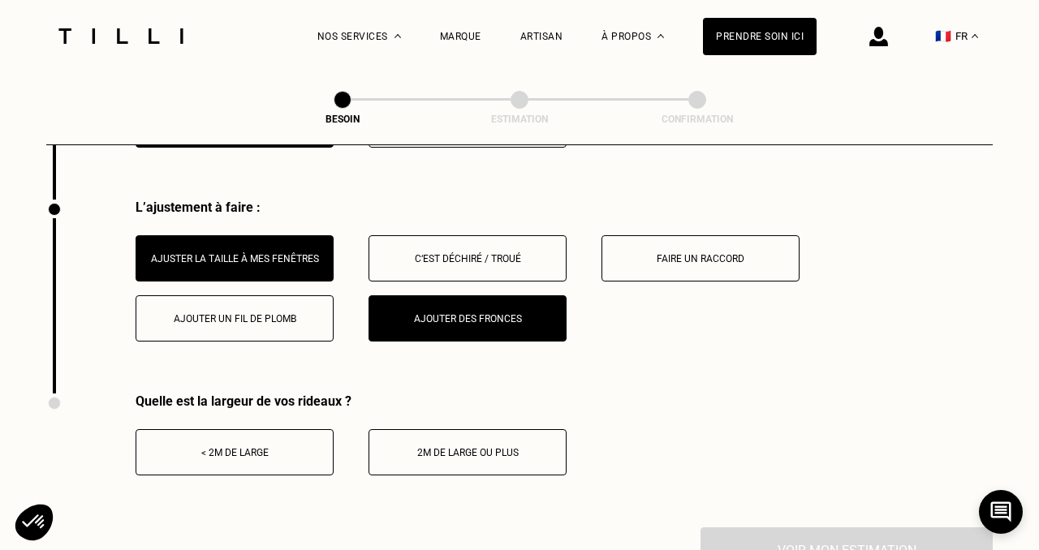
click at [448, 445] on button "2m de large ou plus" at bounding box center [467, 452] width 198 height 46
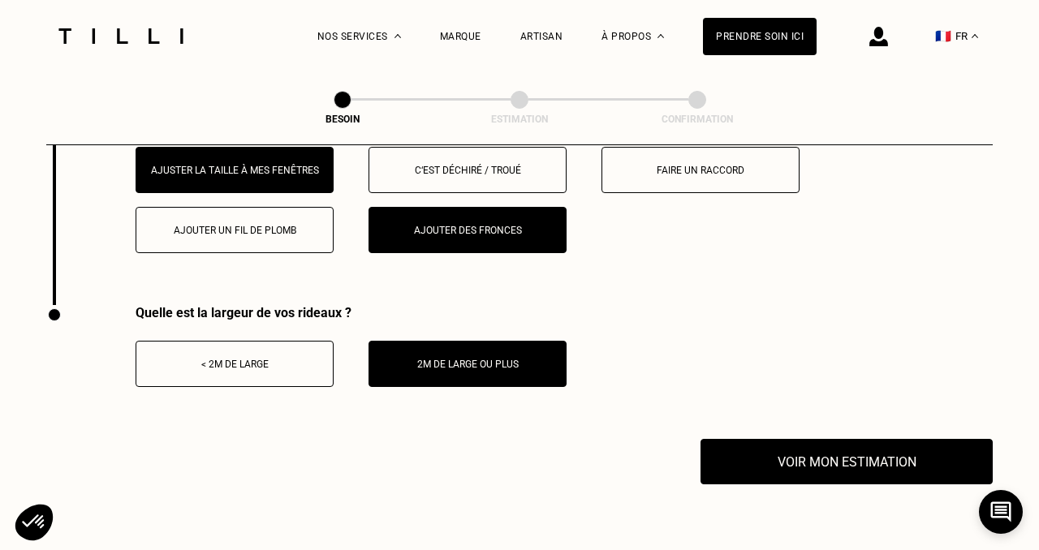
scroll to position [2174, 0]
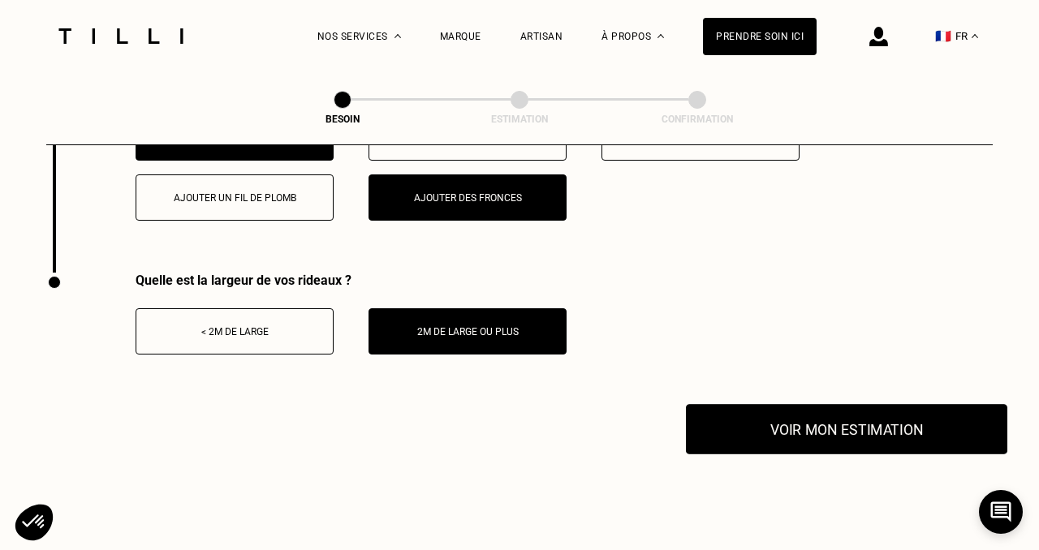
click at [815, 404] on button "Voir mon estimation" at bounding box center [846, 429] width 321 height 50
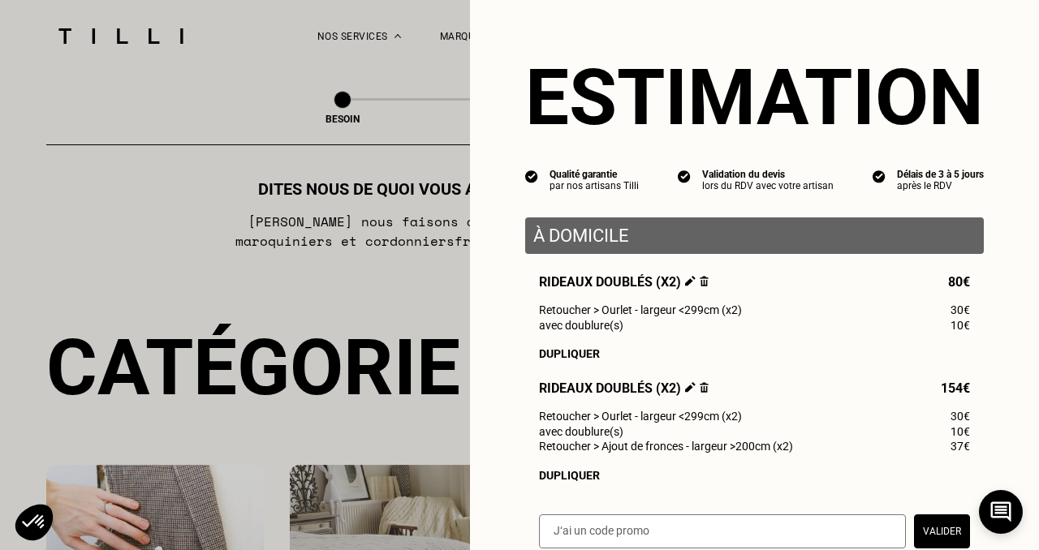
scroll to position [0, 0]
